Goal: Find specific fact: Locate a discrete piece of known information

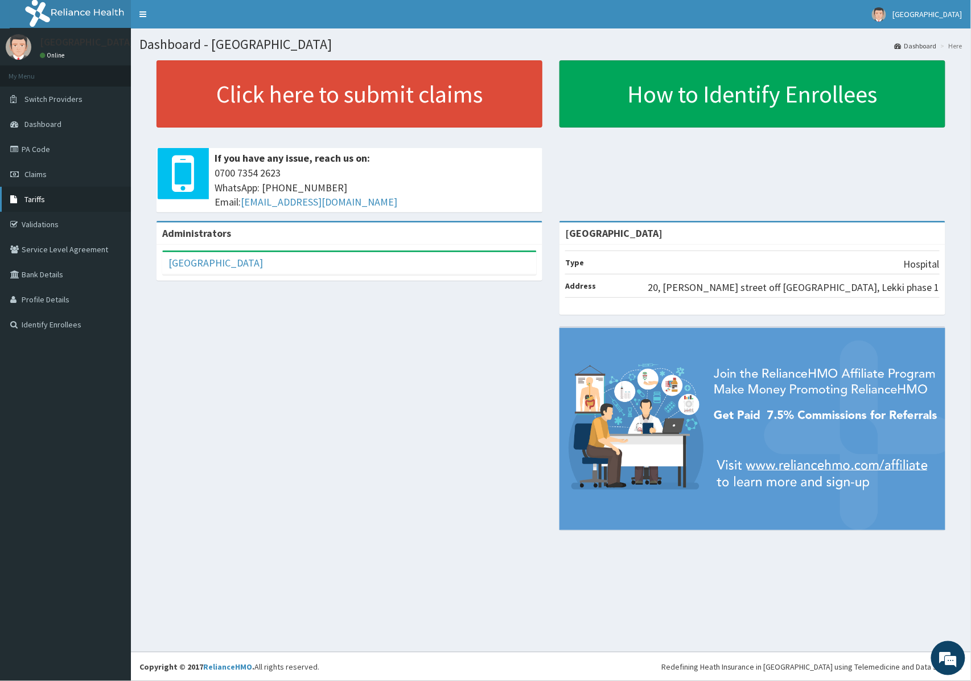
click at [44, 205] on link "Tariffs" at bounding box center [65, 199] width 131 height 25
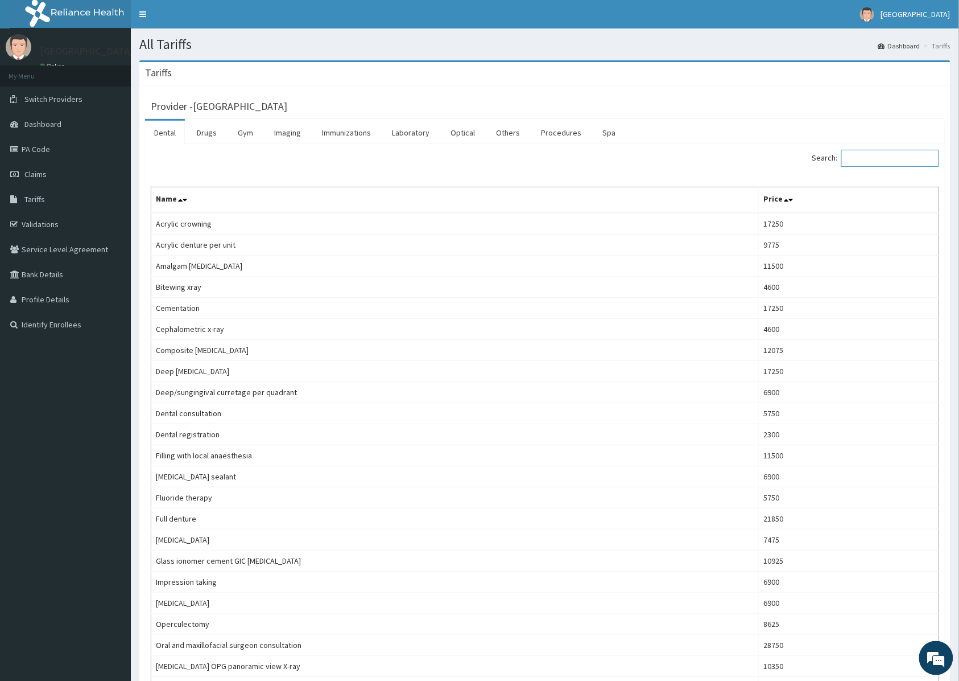
click at [877, 162] on input "Search:" at bounding box center [891, 158] width 98 height 17
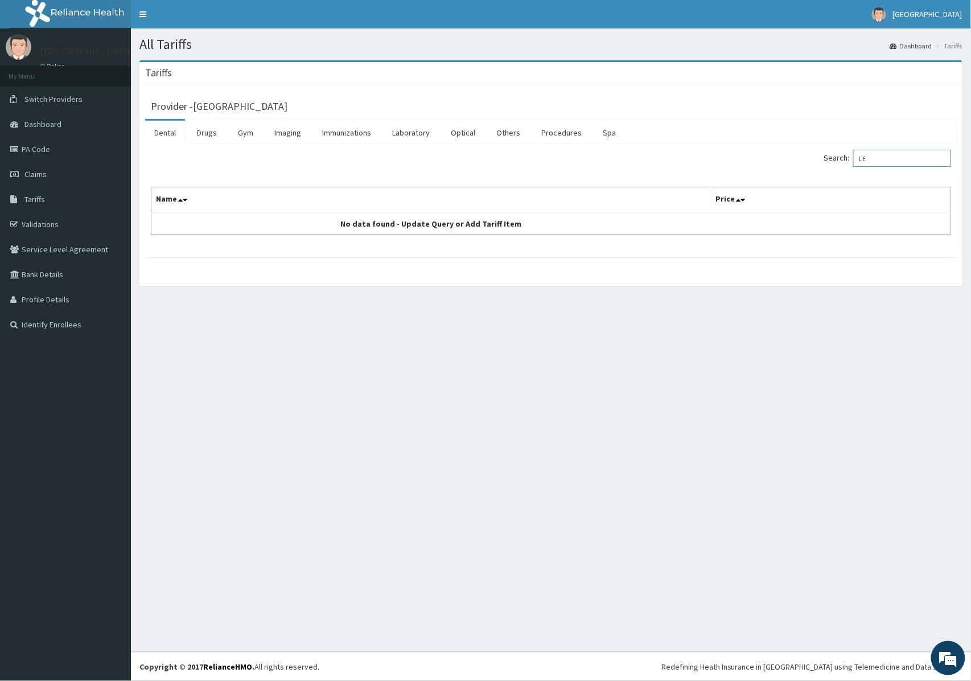
type input "L"
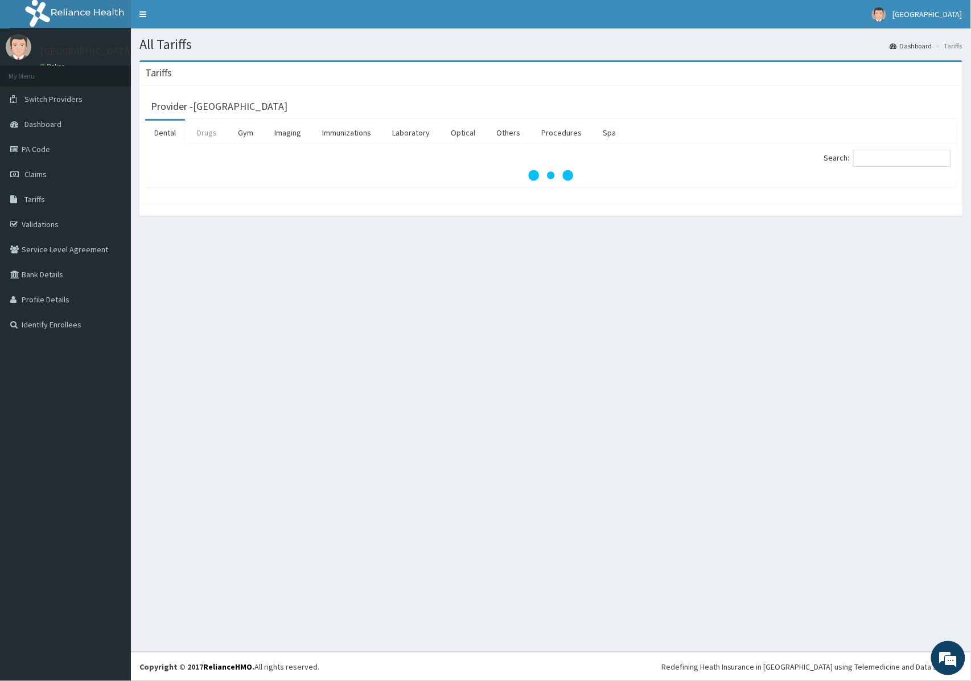
click at [208, 139] on link "Drugs" at bounding box center [207, 133] width 38 height 24
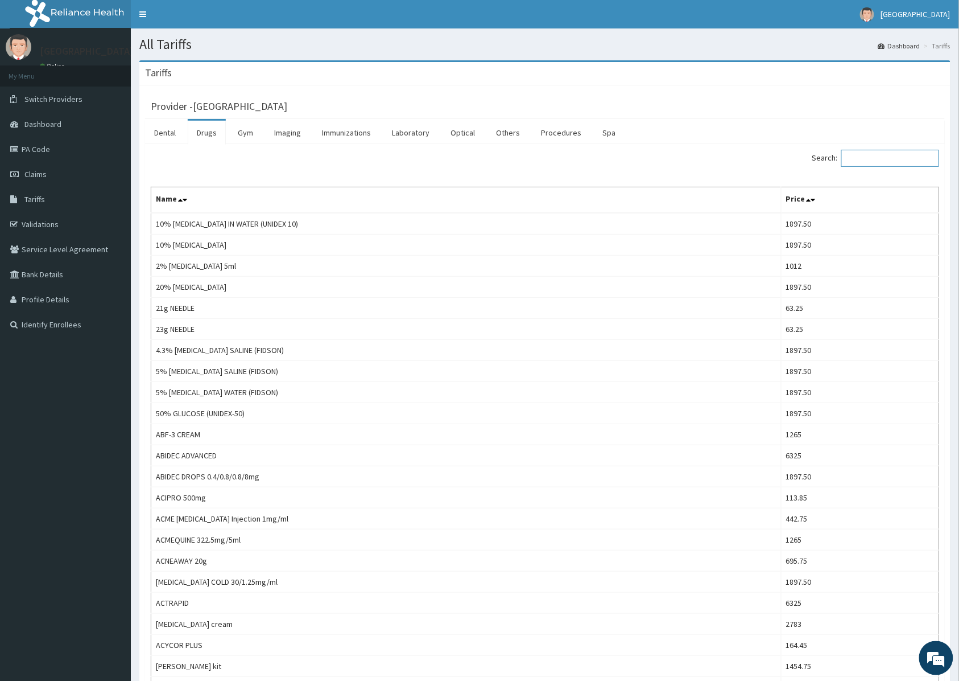
click at [886, 158] on input "Search:" at bounding box center [891, 158] width 98 height 17
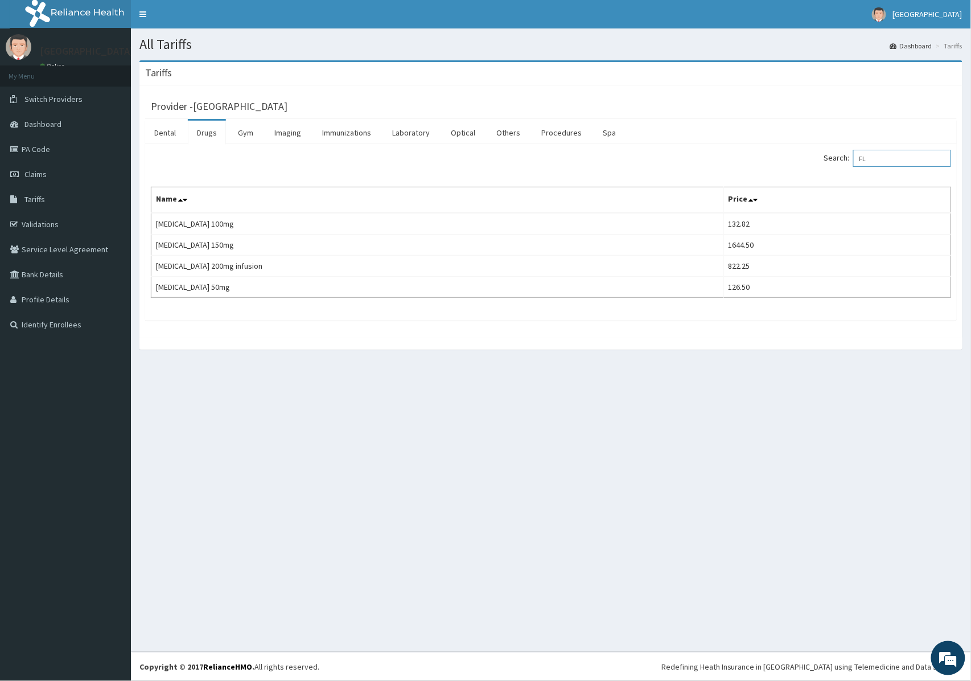
type input "F"
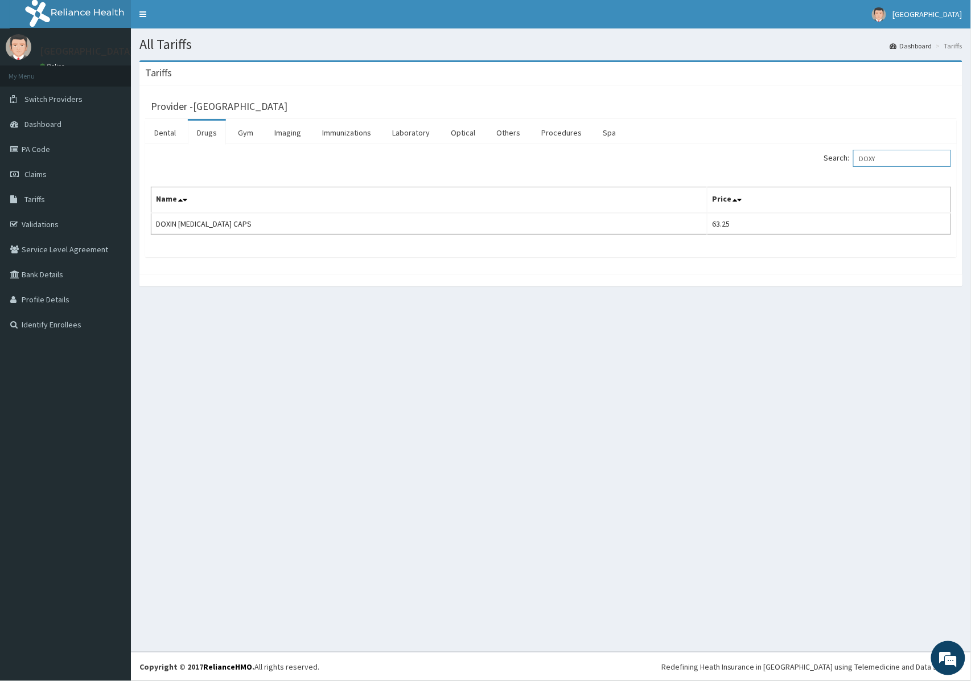
type input "DOXY"
